Goal: Task Accomplishment & Management: Use online tool/utility

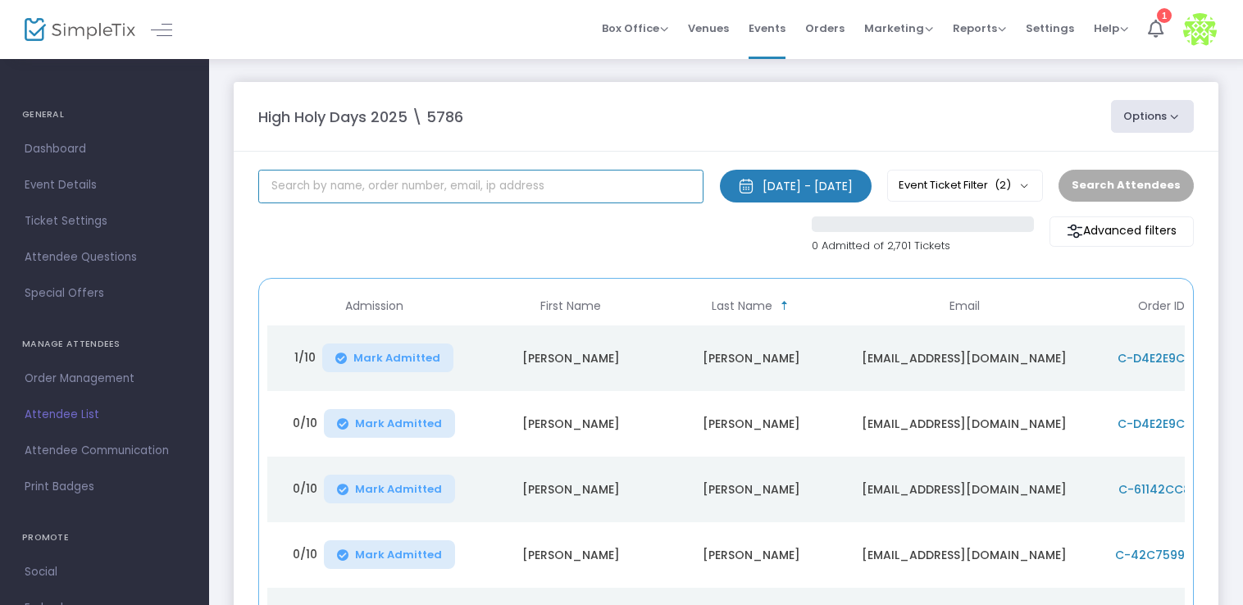
click at [448, 189] on input "text" at bounding box center [480, 187] width 445 height 34
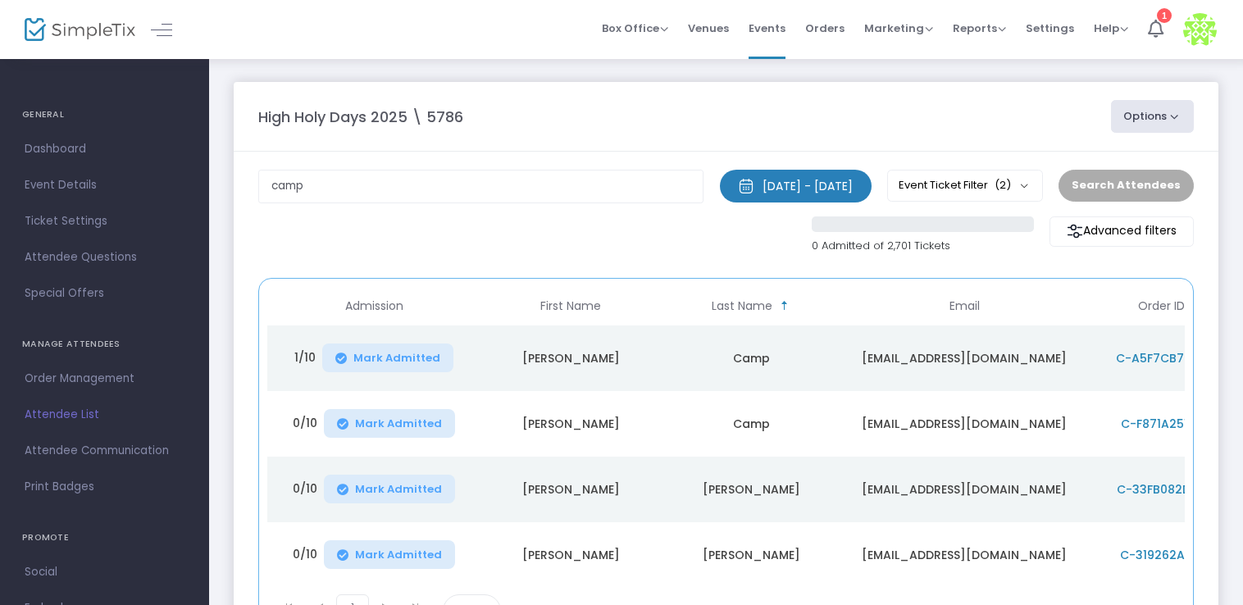
click at [384, 359] on span "Mark Admitted" at bounding box center [396, 358] width 87 height 13
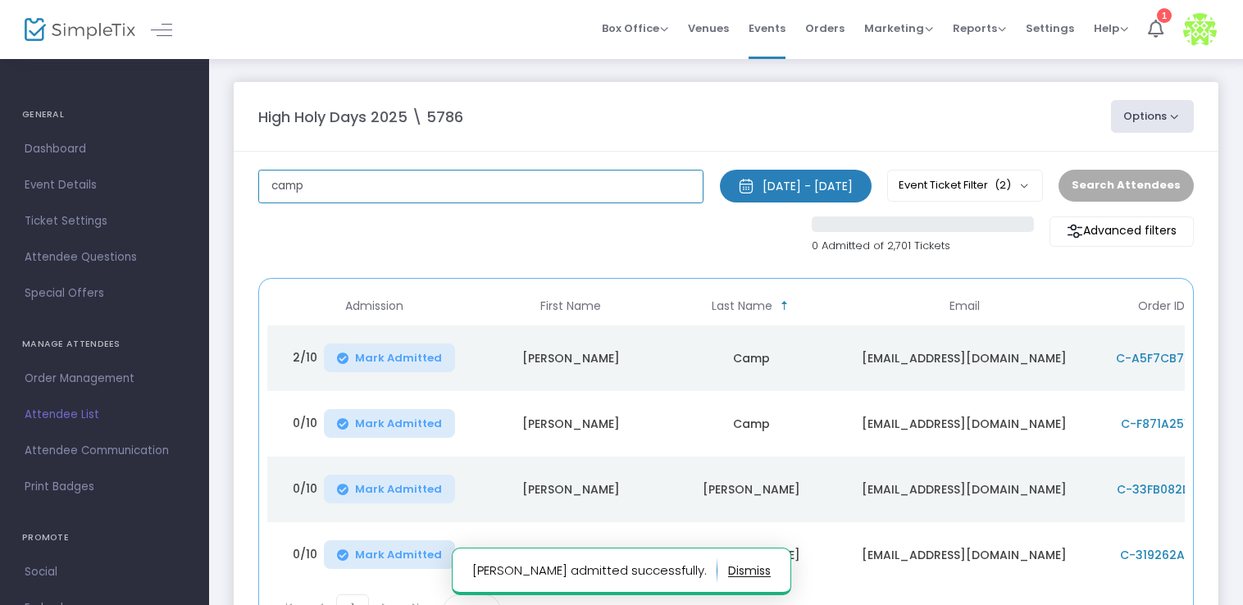
click at [398, 186] on input "camp" at bounding box center [480, 187] width 445 height 34
type input "c"
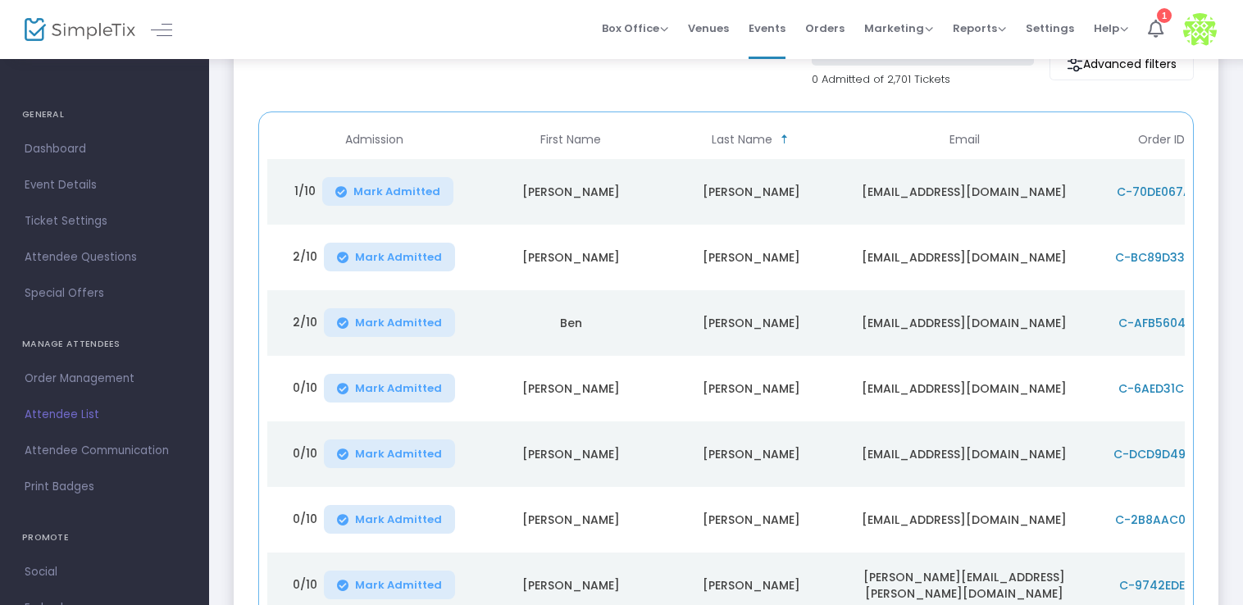
scroll to position [219, 0]
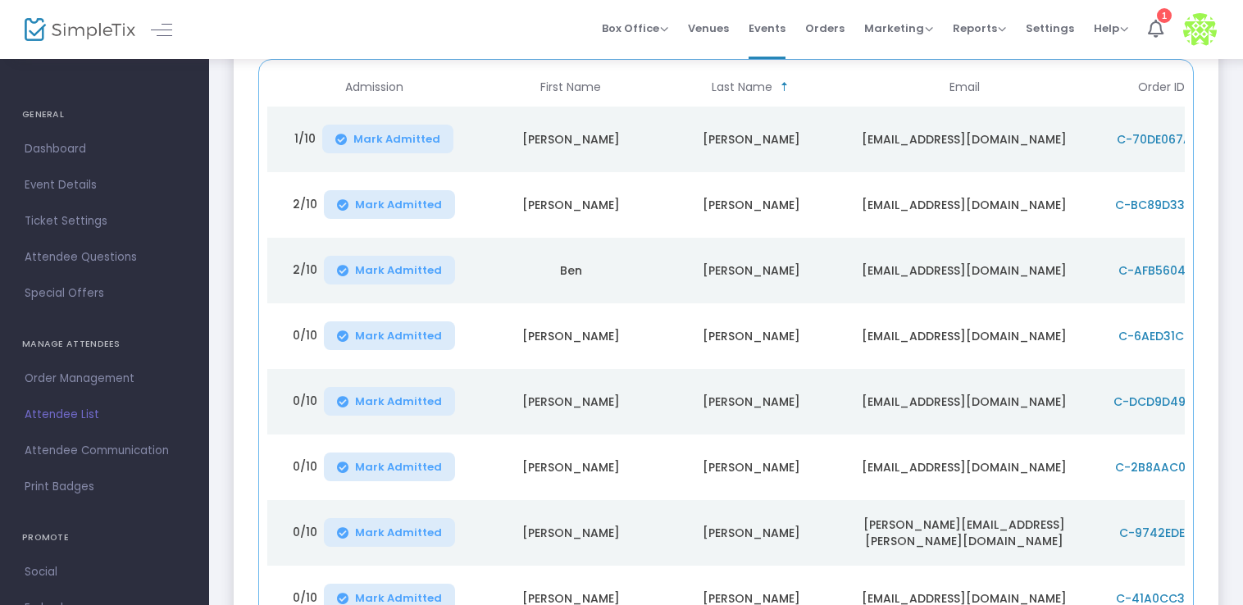
click at [397, 461] on span "Mark Admitted" at bounding box center [398, 467] width 87 height 13
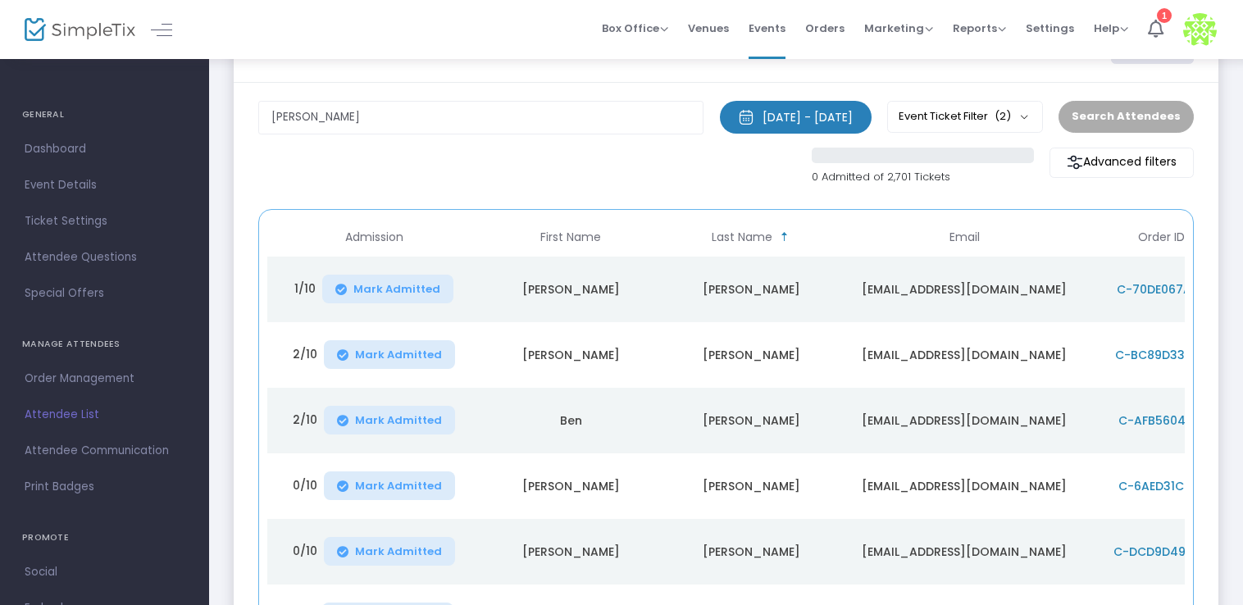
scroll to position [43, 0]
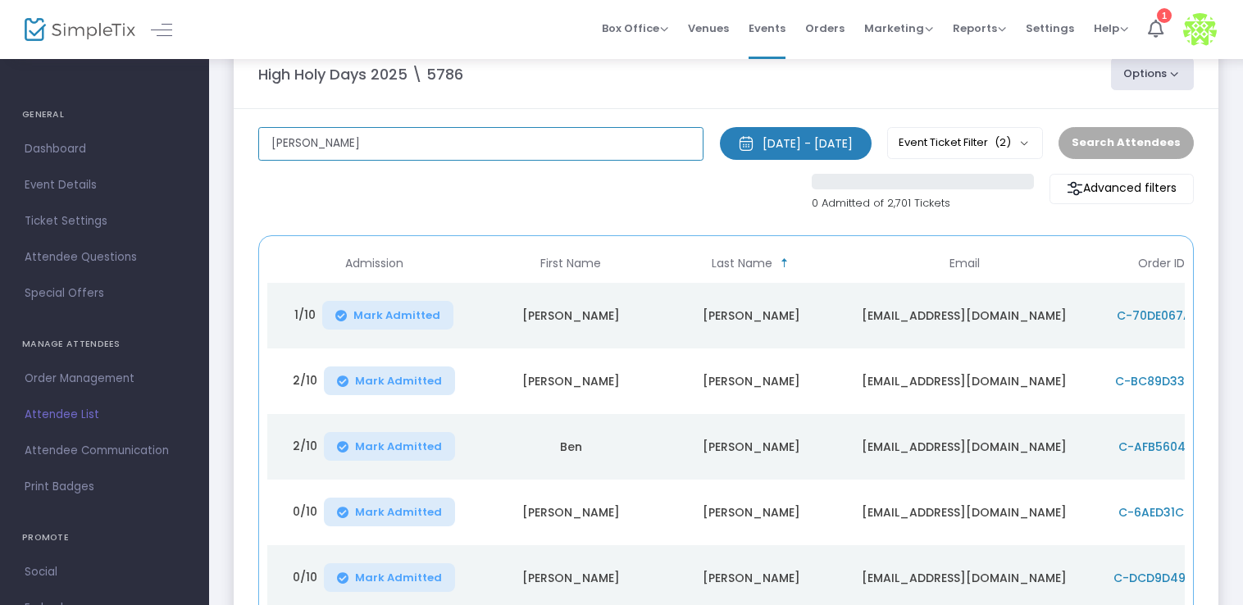
click at [394, 153] on input "[PERSON_NAME]" at bounding box center [480, 144] width 445 height 34
type input "k"
type input "a"
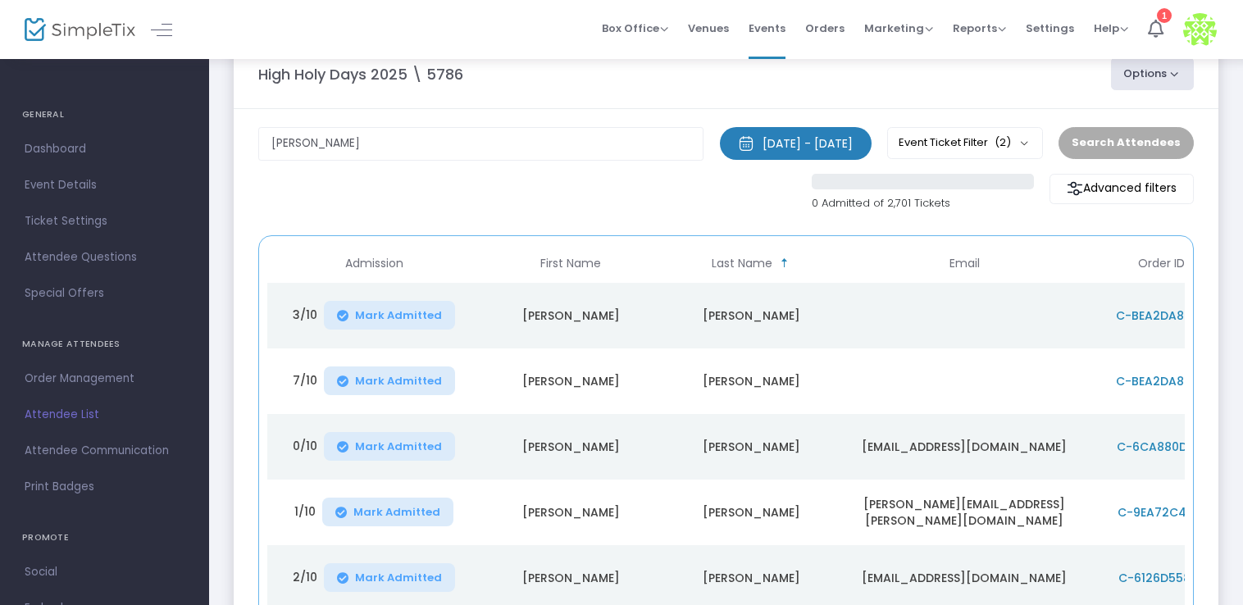
click at [392, 432] on button "Mark Admitted" at bounding box center [389, 446] width 131 height 29
click at [385, 140] on input "[PERSON_NAME]" at bounding box center [480, 144] width 445 height 34
type input "g"
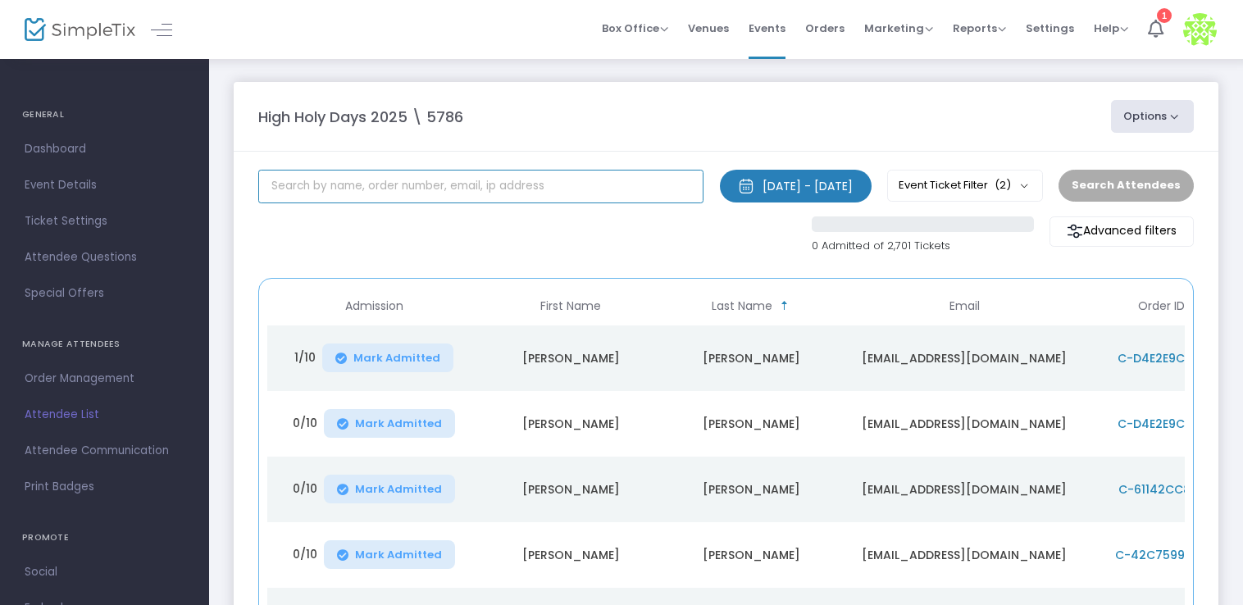
click at [379, 193] on input "text" at bounding box center [480, 187] width 445 height 34
type input "[PERSON_NAME]"
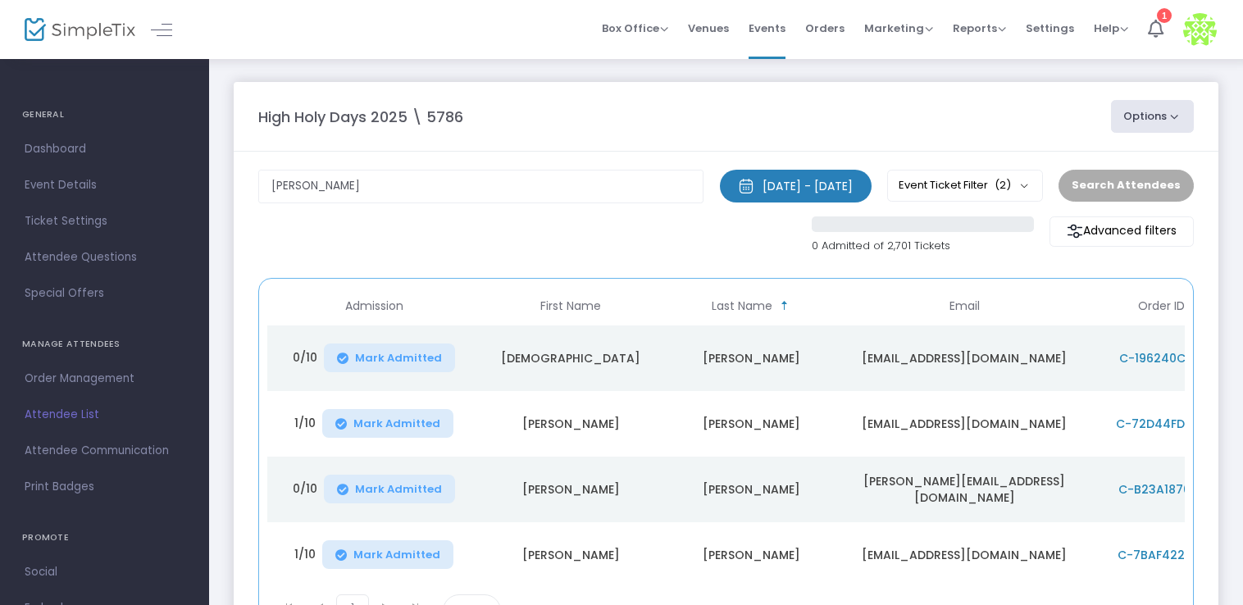
click at [384, 483] on span "Mark Admitted" at bounding box center [398, 489] width 87 height 13
